Goal: Information Seeking & Learning: Learn about a topic

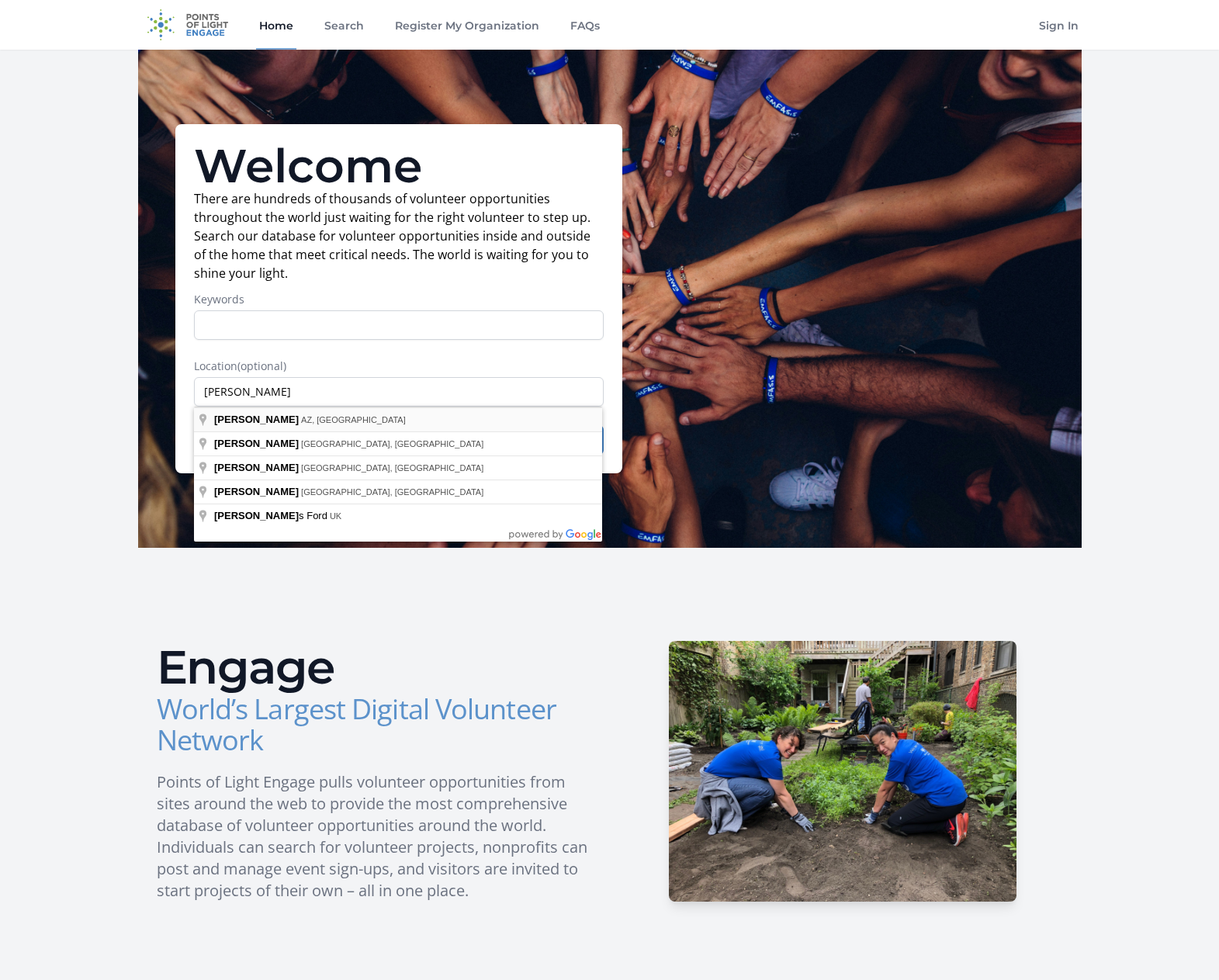
type input "Chandler, AZ, USA"
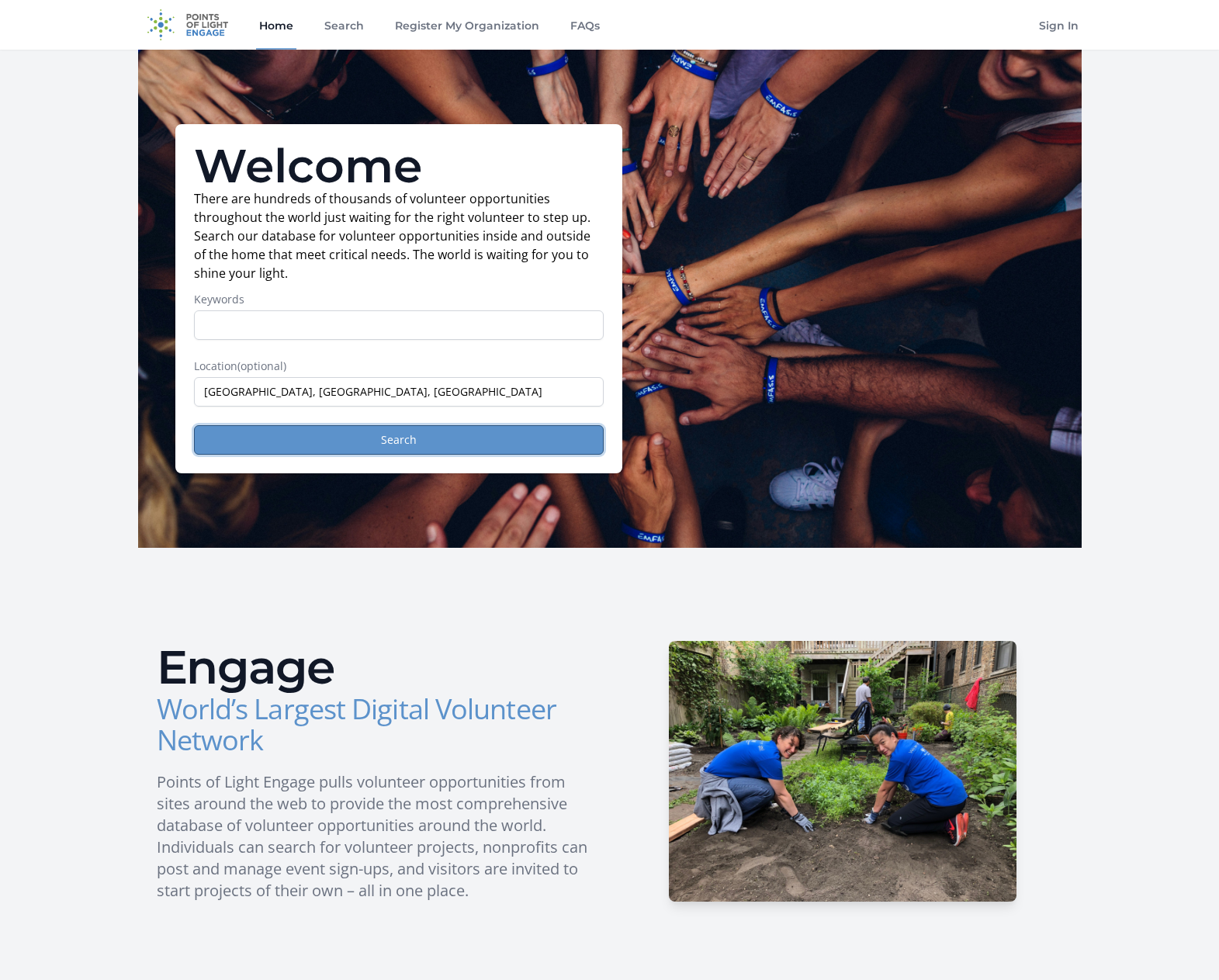
click at [352, 433] on button "Search" at bounding box center [398, 440] width 410 height 29
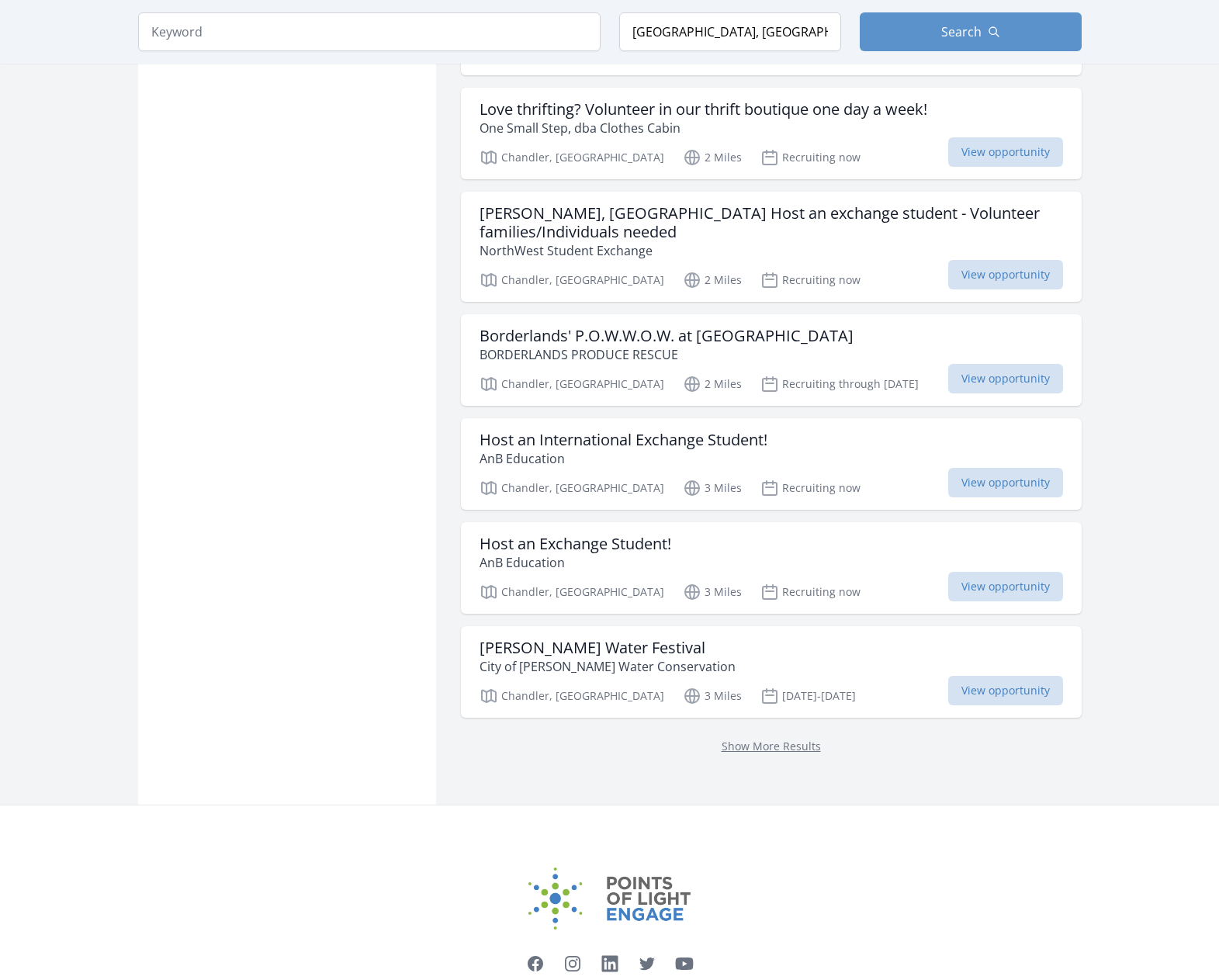
scroll to position [1707, 0]
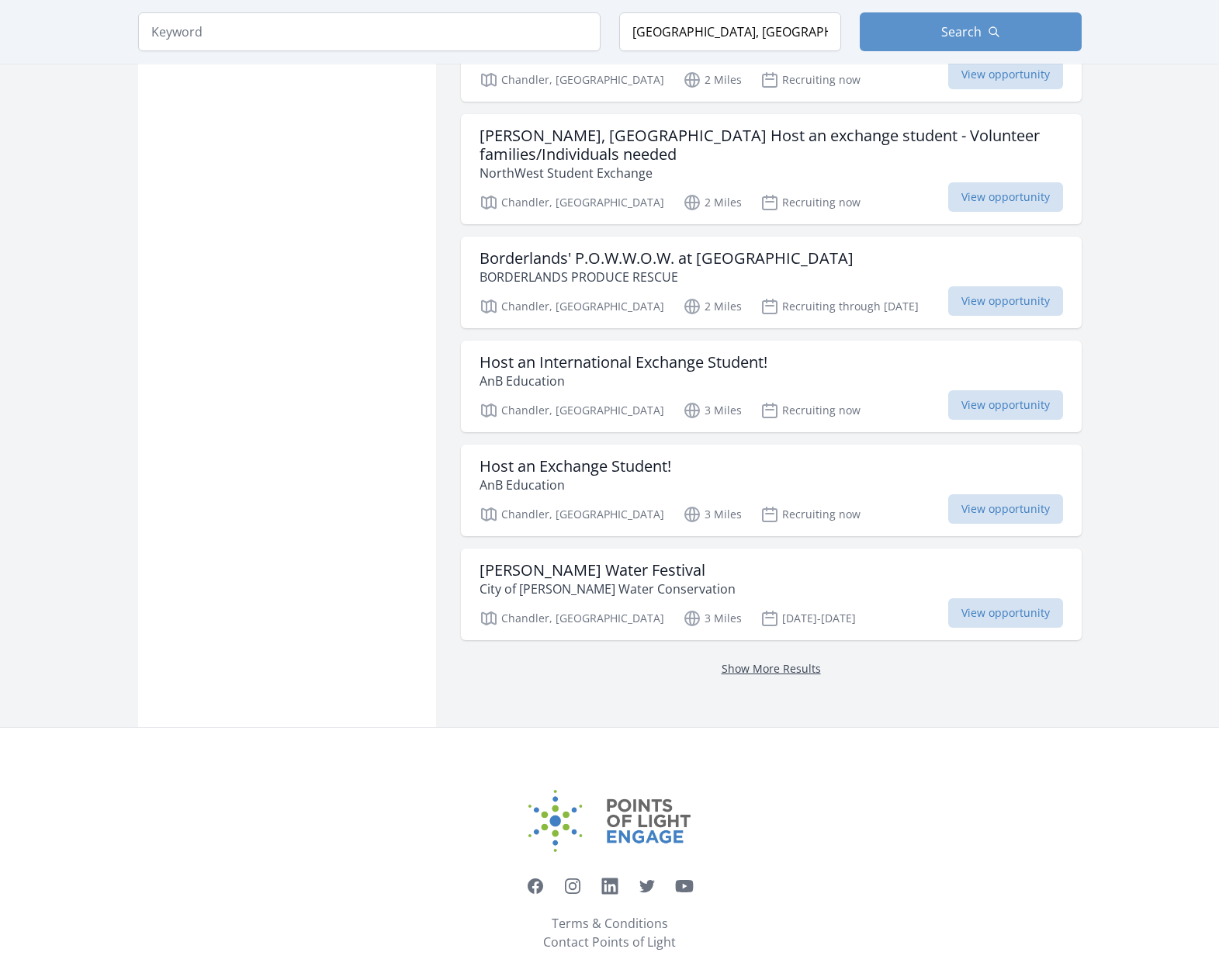
click at [760, 669] on link "Show More Results" at bounding box center [771, 669] width 99 height 15
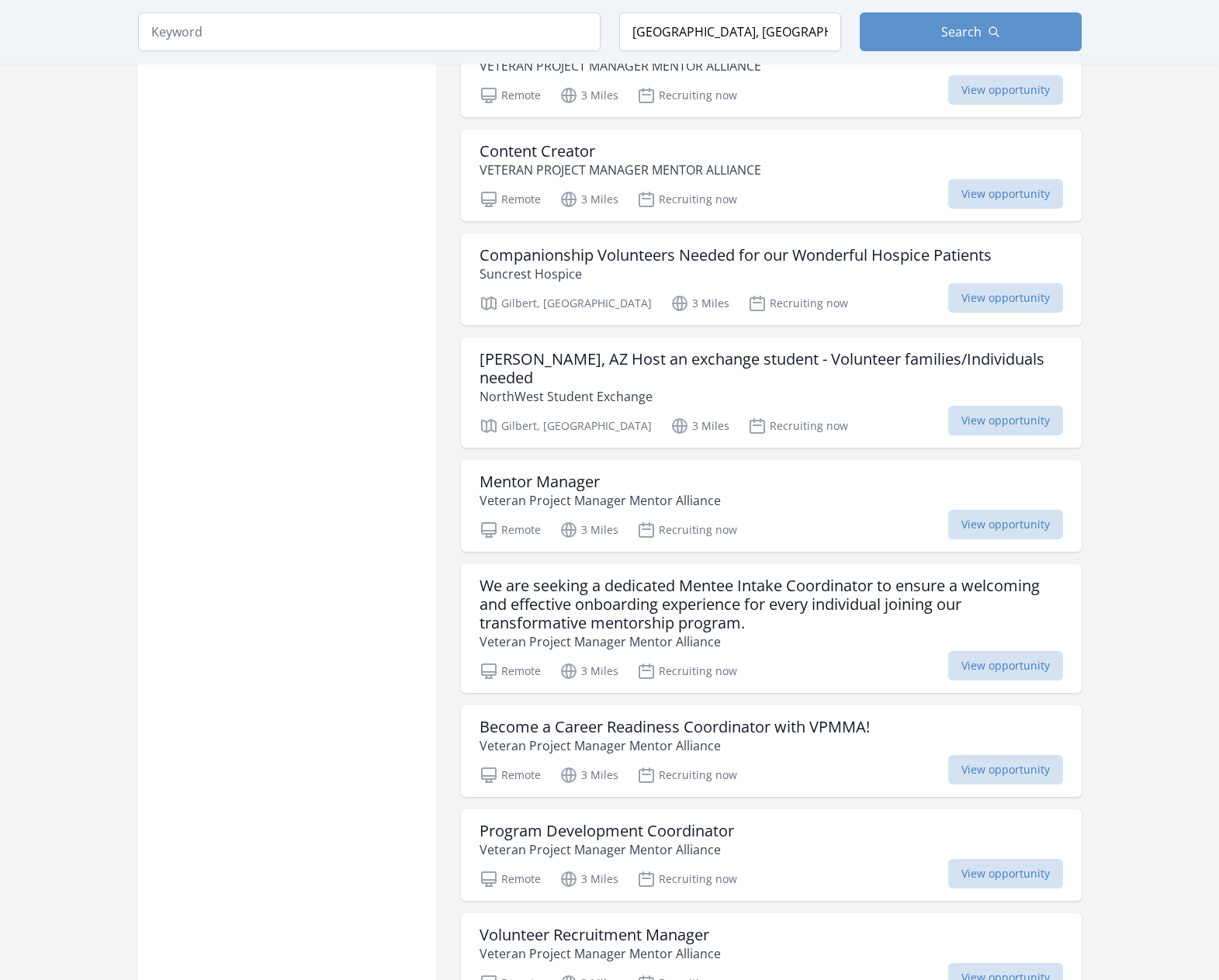
scroll to position [5508, 0]
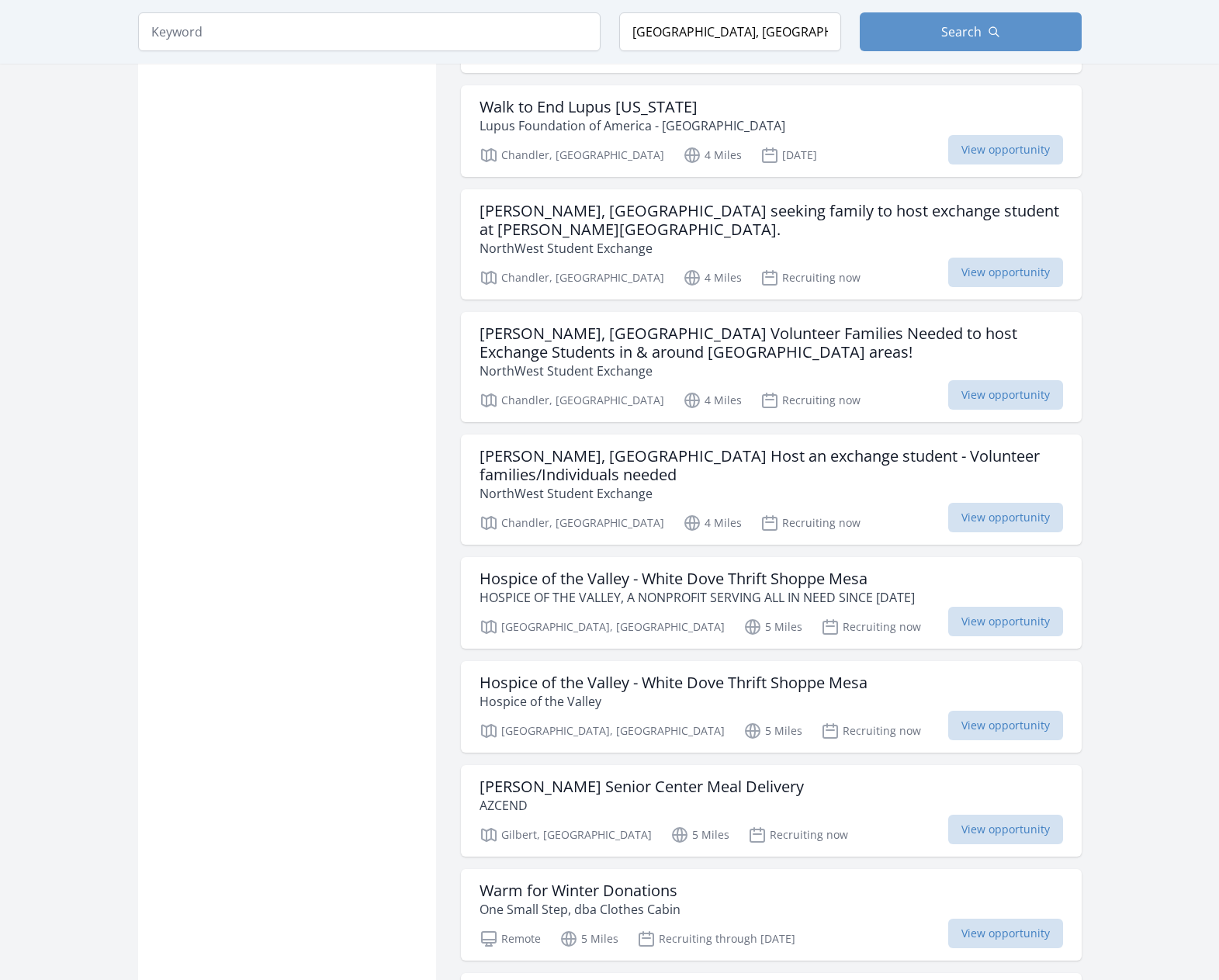
scroll to position [7847, 0]
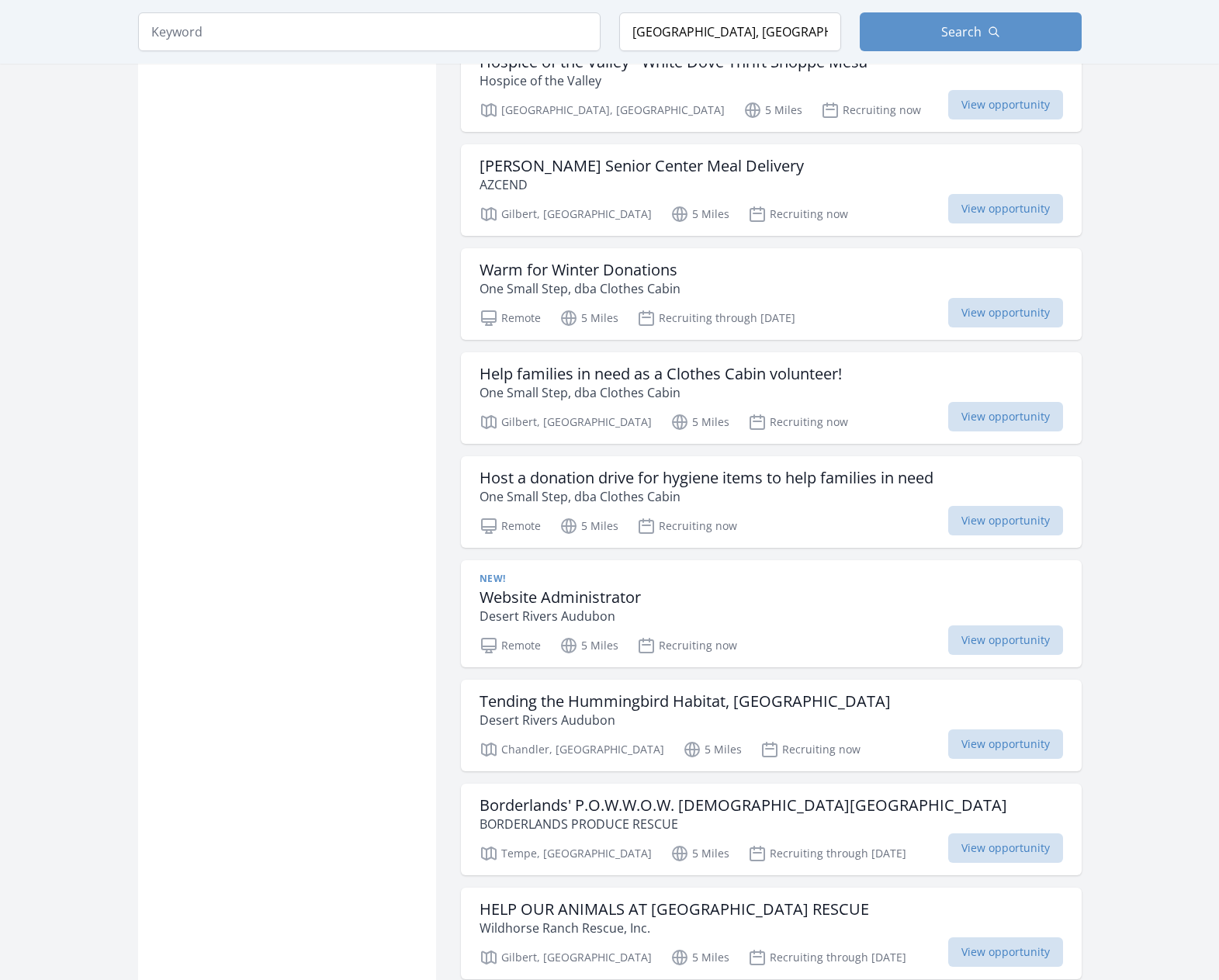
scroll to position [8313, 0]
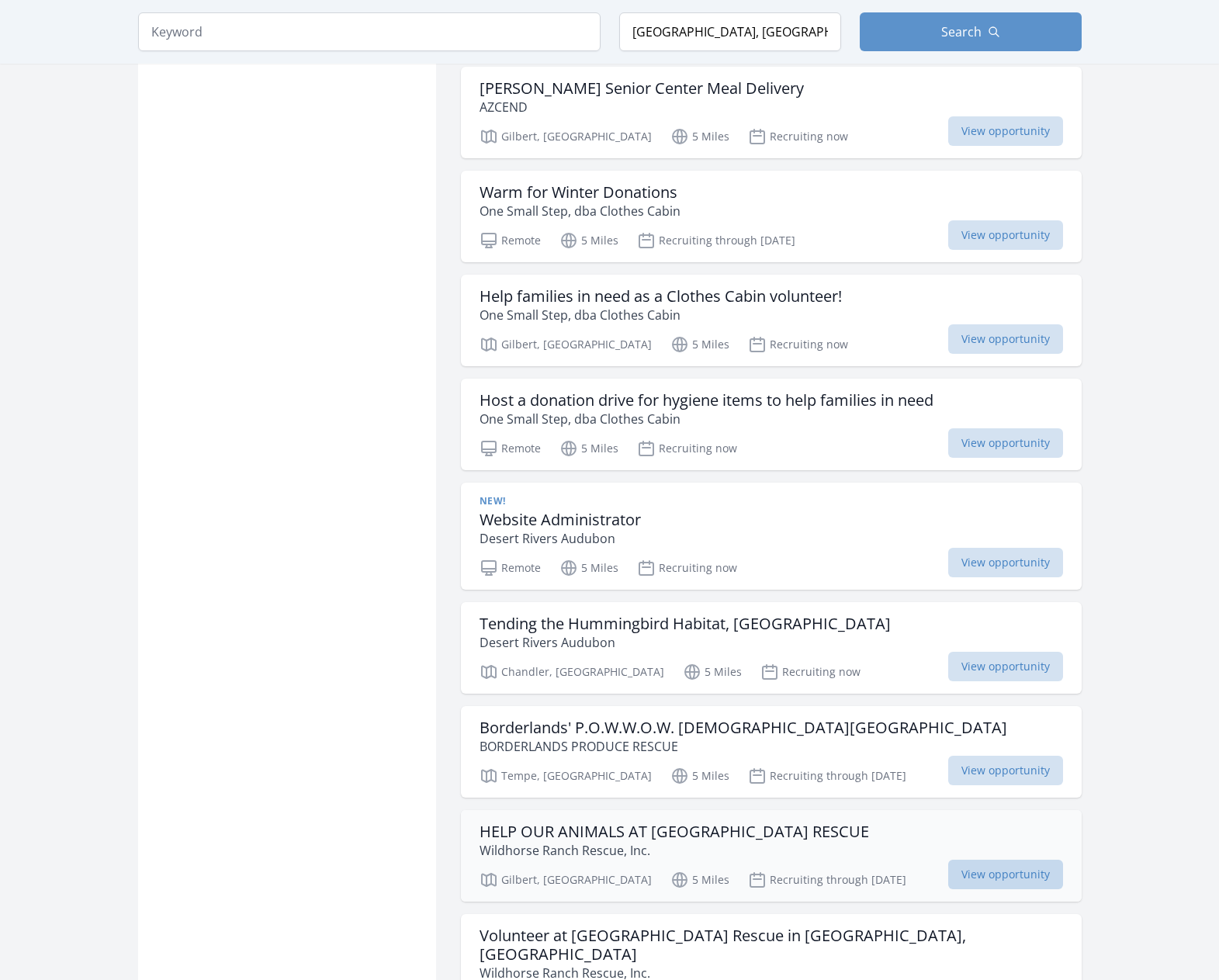
click at [982, 860] on span "View opportunity" at bounding box center [1005, 874] width 115 height 29
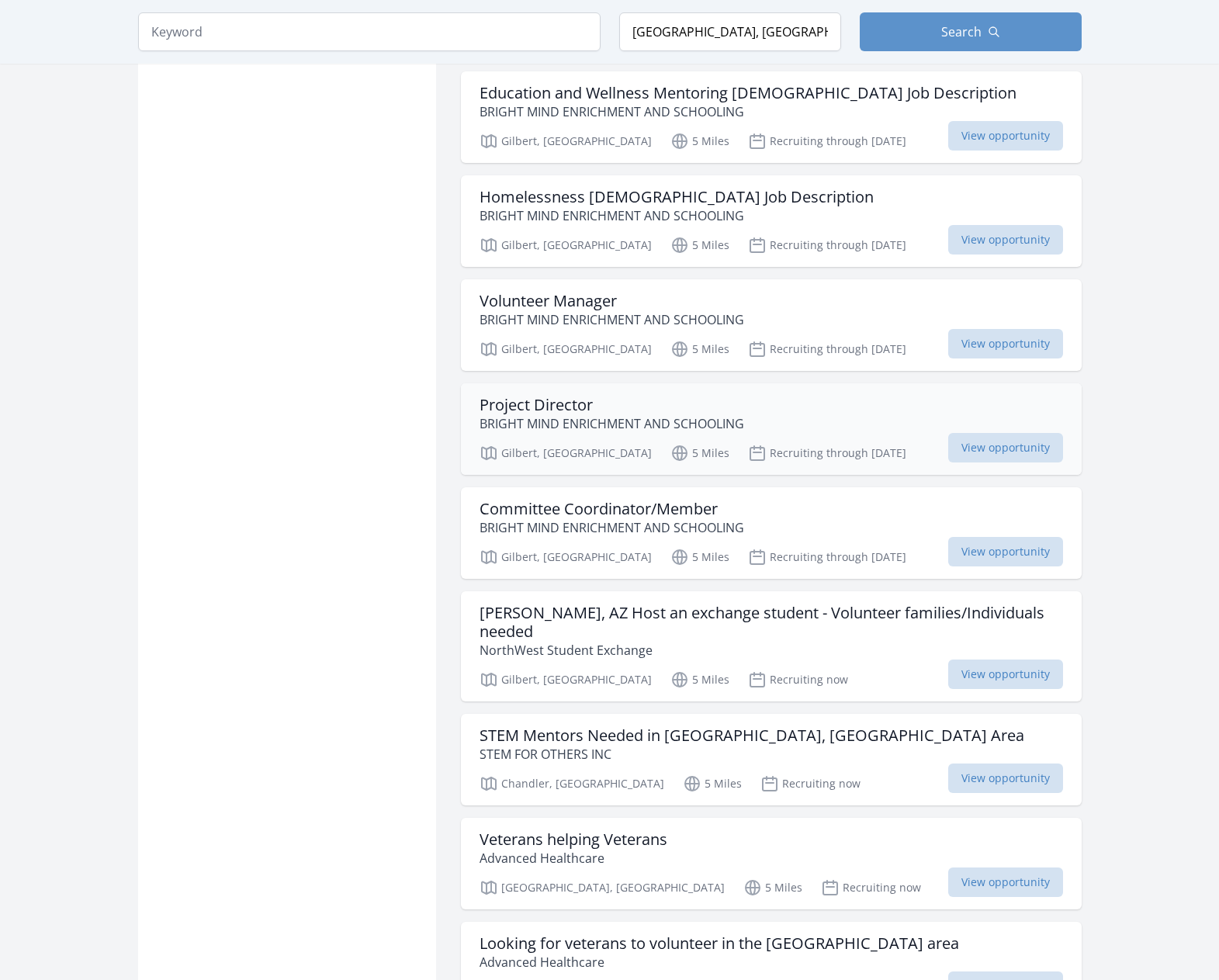
scroll to position [10175, 0]
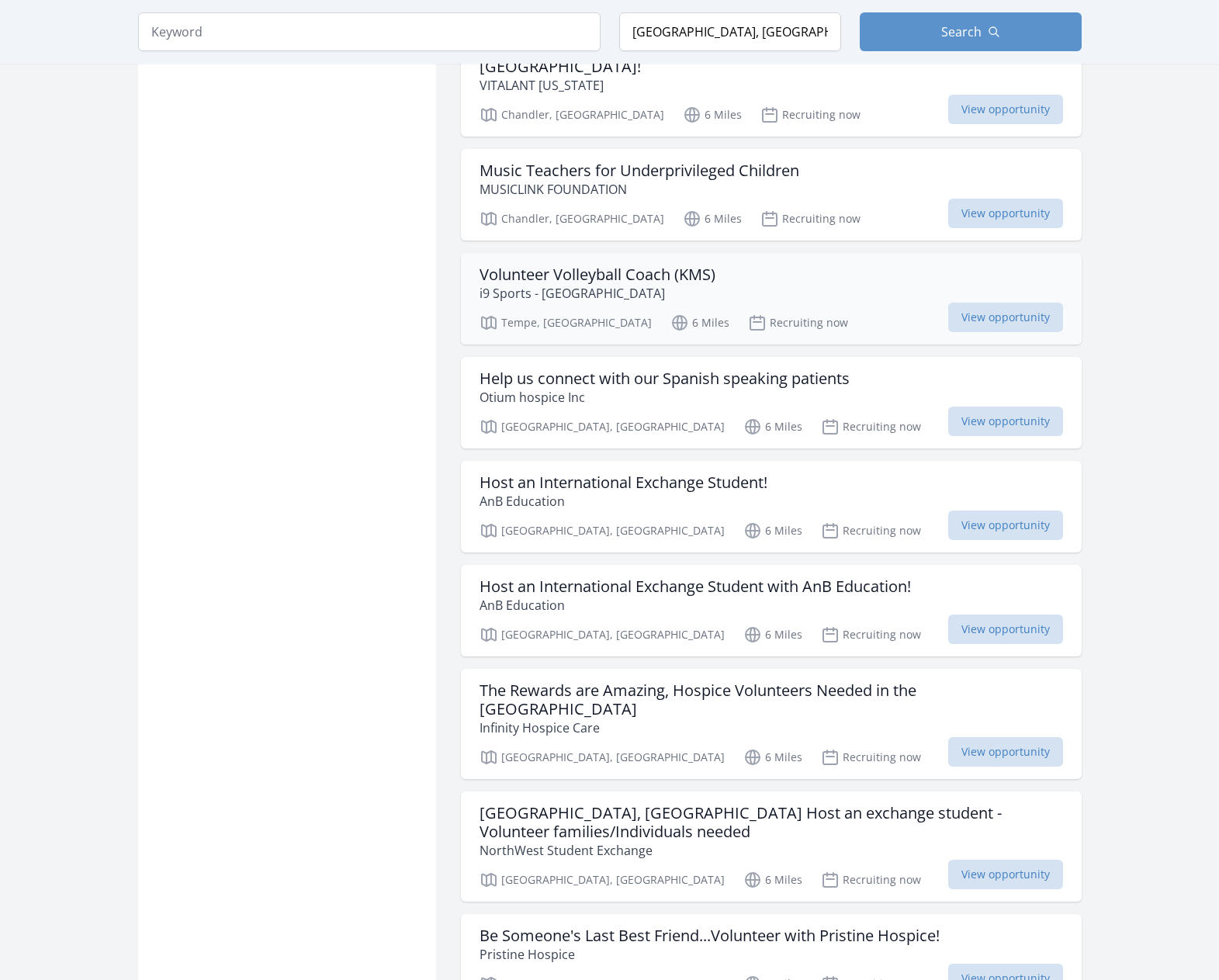
scroll to position [12269, 0]
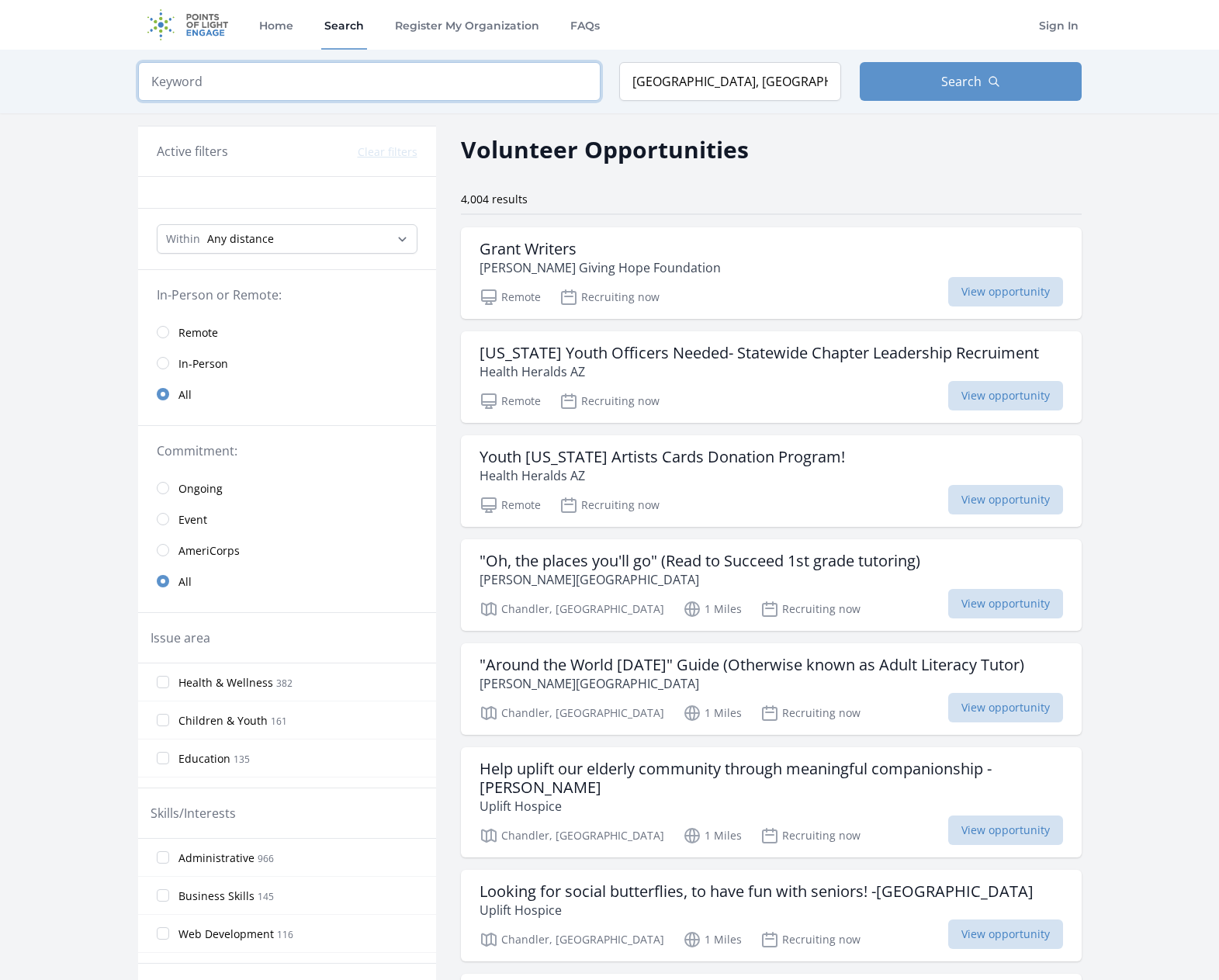
click at [384, 82] on input "search" at bounding box center [369, 81] width 463 height 39
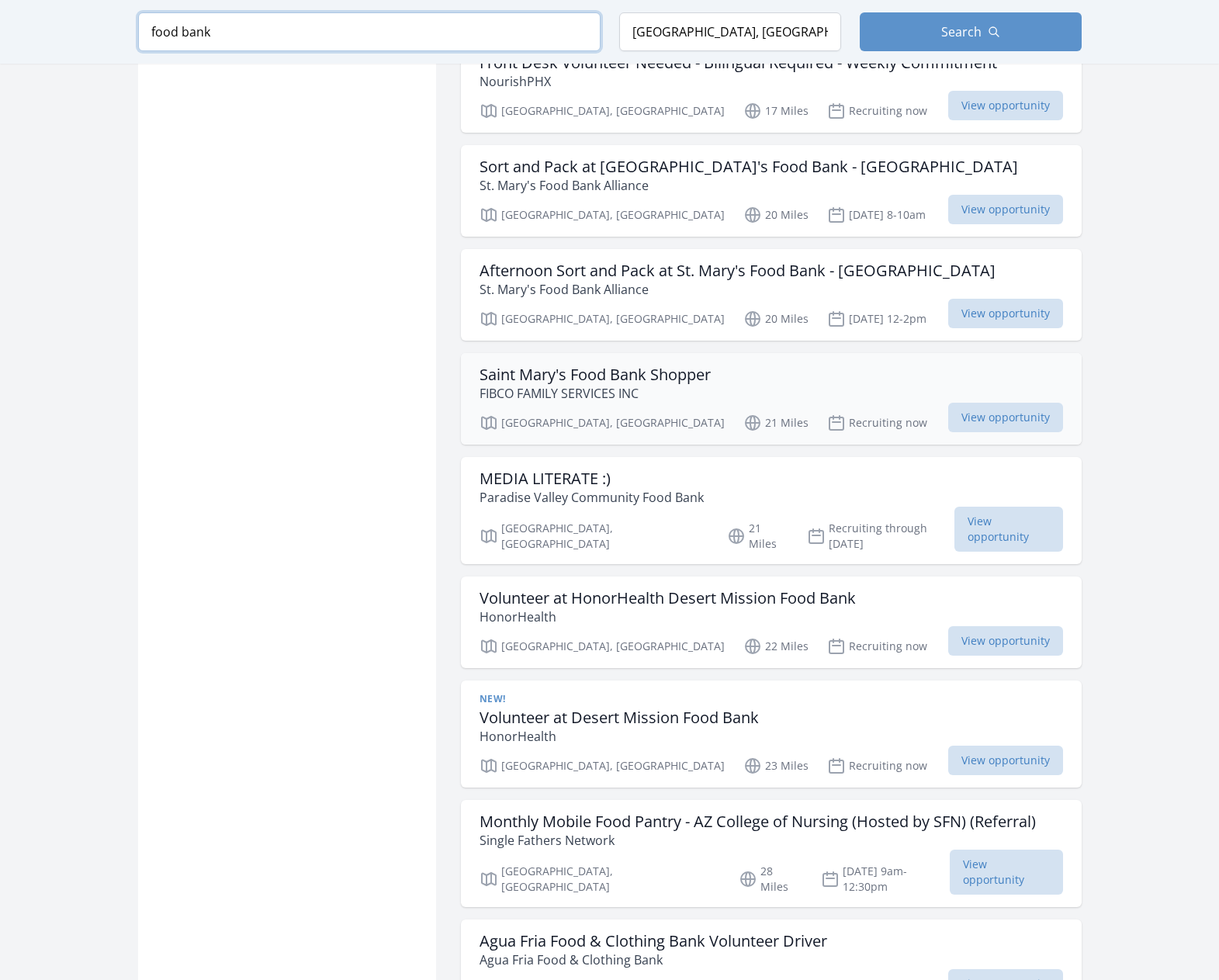
scroll to position [1396, 0]
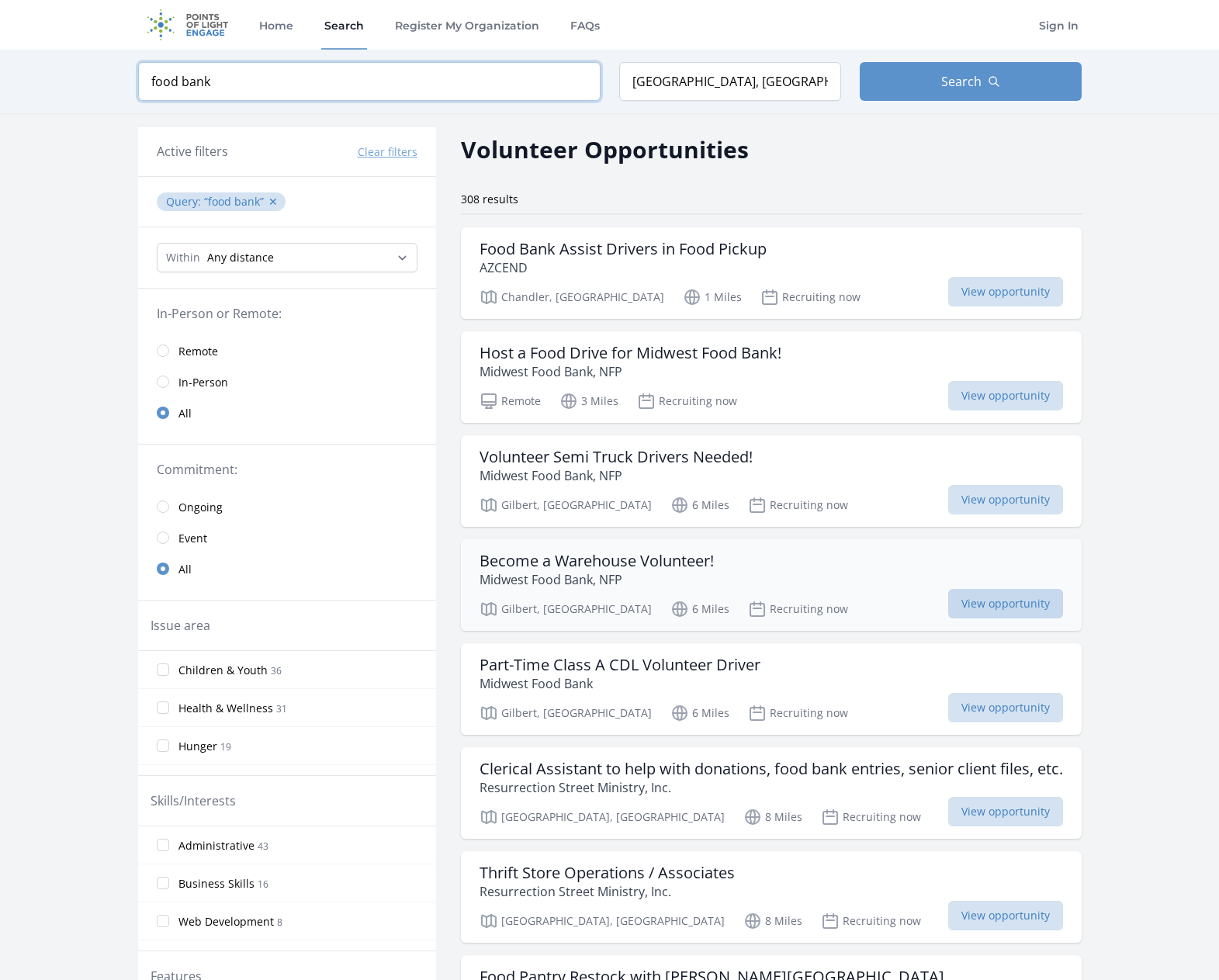
type input "food bank"
click at [1003, 608] on span "View opportunity" at bounding box center [1005, 603] width 115 height 29
